Goal: Share content

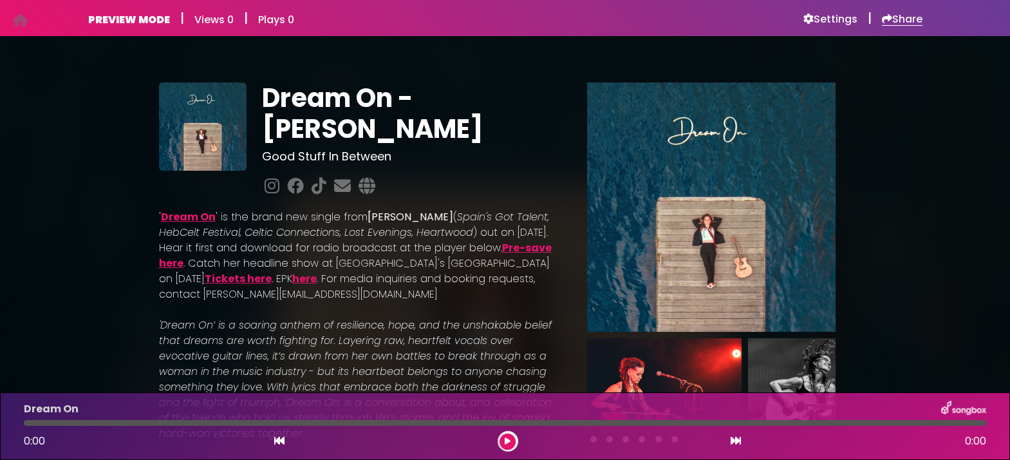
click at [910, 16] on h6 "Share" at bounding box center [902, 19] width 41 height 13
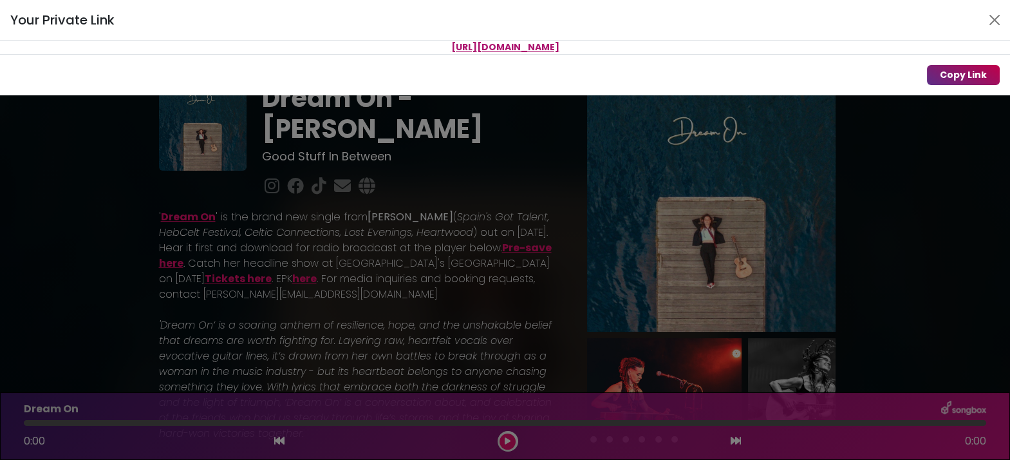
click at [962, 76] on button "Copy Link" at bounding box center [963, 75] width 73 height 20
click at [957, 80] on button "Copy Link" at bounding box center [963, 75] width 73 height 20
click at [955, 75] on button "Copy Link" at bounding box center [963, 75] width 73 height 20
drag, startPoint x: 699, startPoint y: 45, endPoint x: 323, endPoint y: 47, distance: 376.6
click at [323, 47] on p "[URL][DOMAIN_NAME]" at bounding box center [505, 48] width 1010 height 14
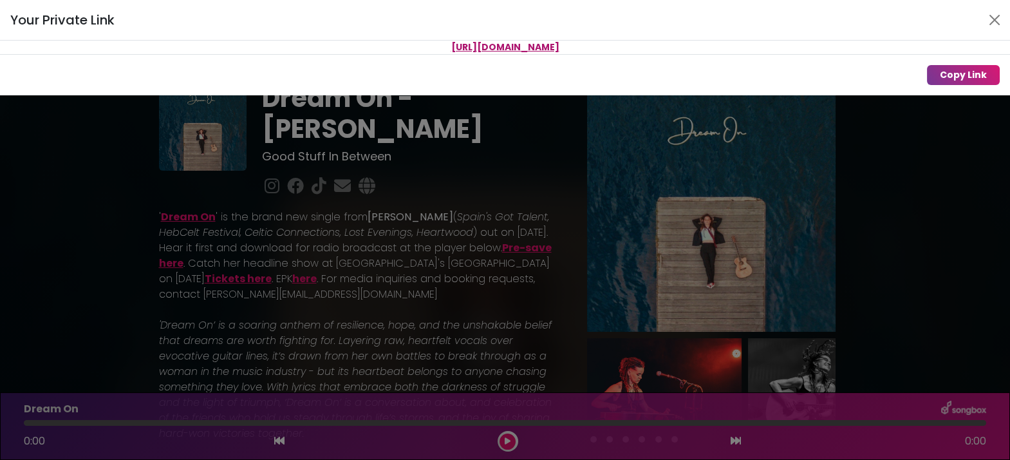
copy span "[URL][DOMAIN_NAME]"
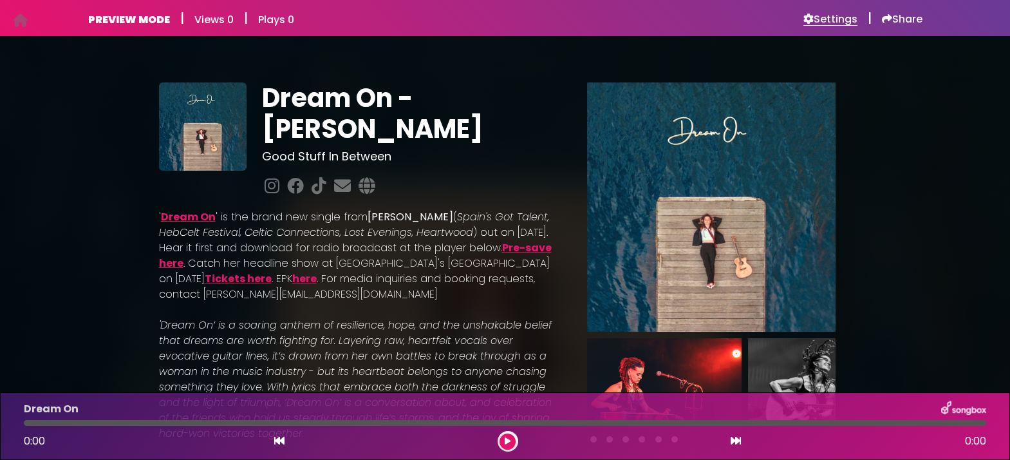
click at [818, 17] on h6 "Settings" at bounding box center [830, 19] width 54 height 13
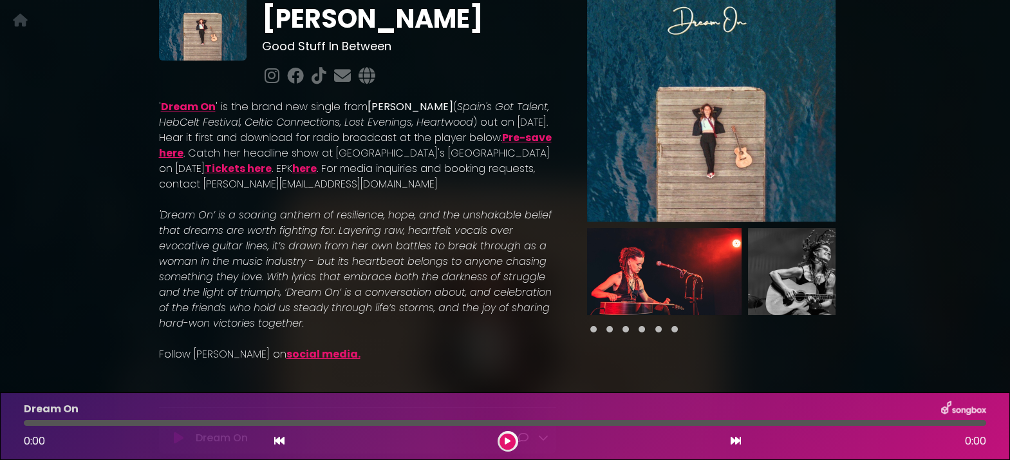
scroll to position [177, 0]
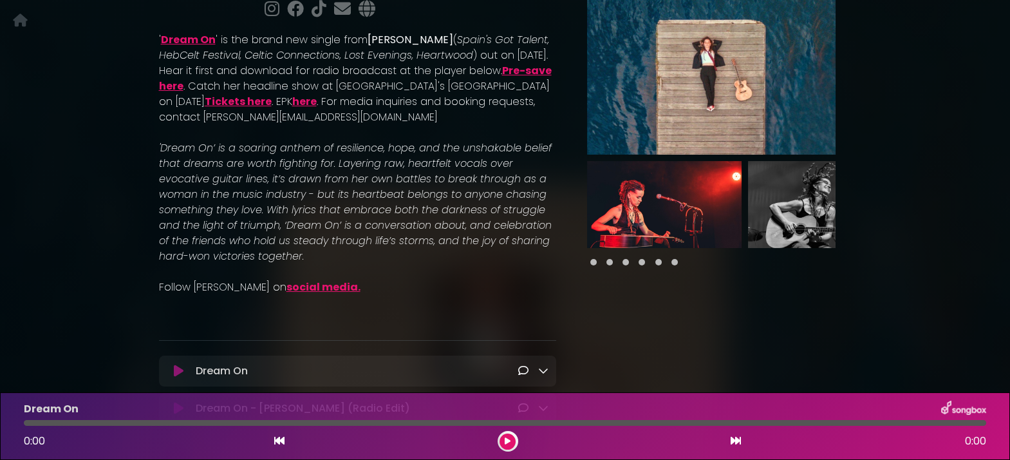
click at [286, 290] on link "social media." at bounding box center [323, 286] width 74 height 15
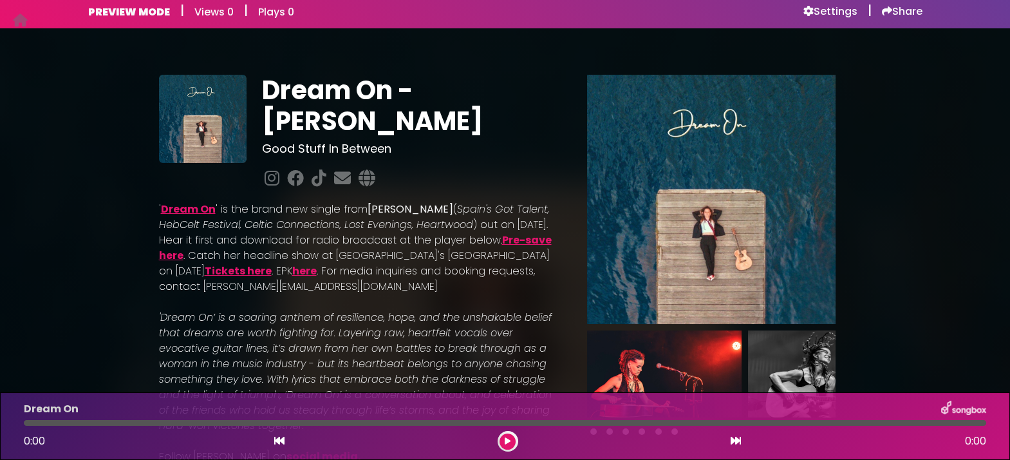
scroll to position [1, 0]
